Goal: Find specific page/section: Find specific page/section

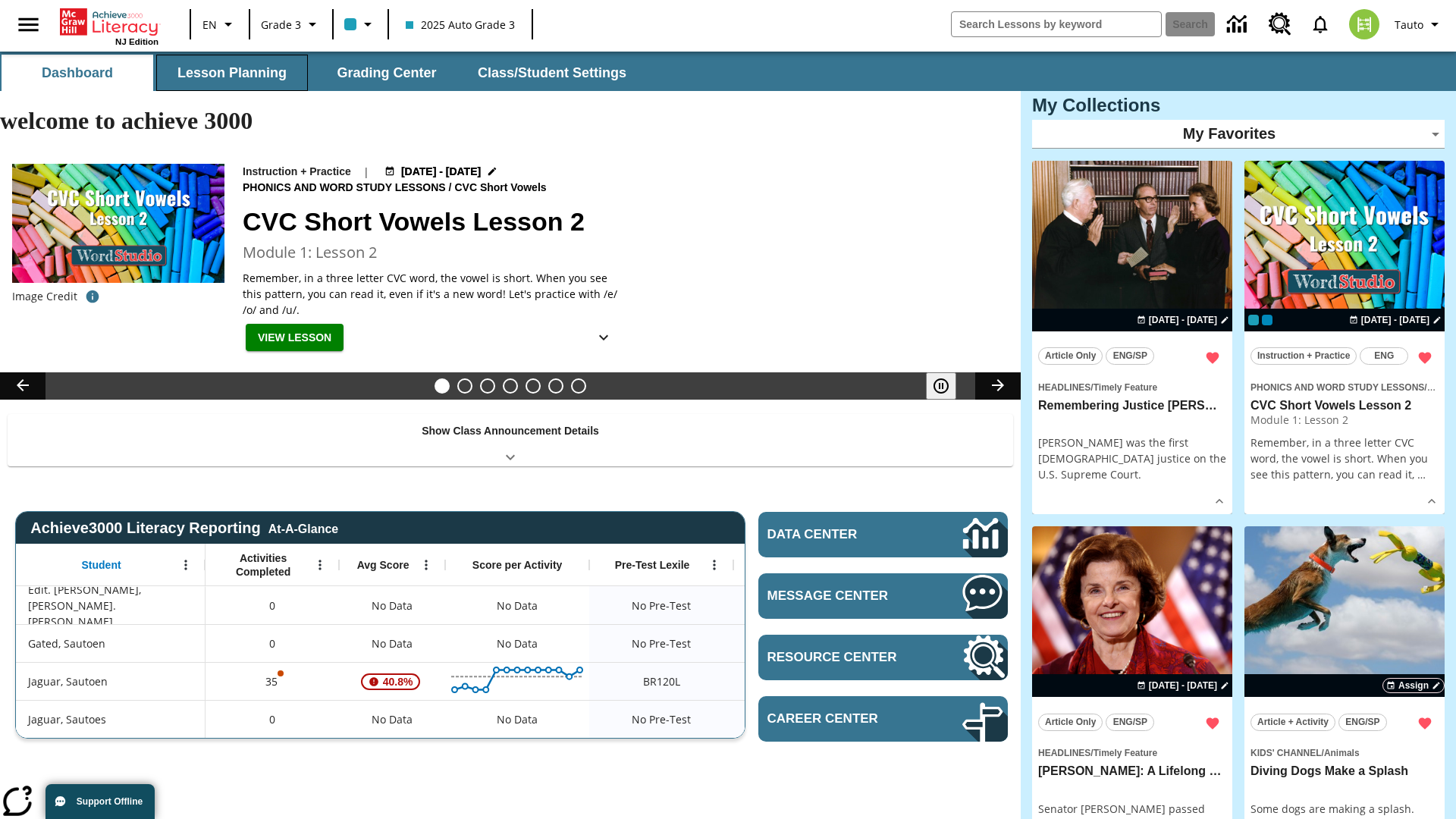
click at [232, 72] on button "Lesson Planning" at bounding box center [232, 72] width 152 height 36
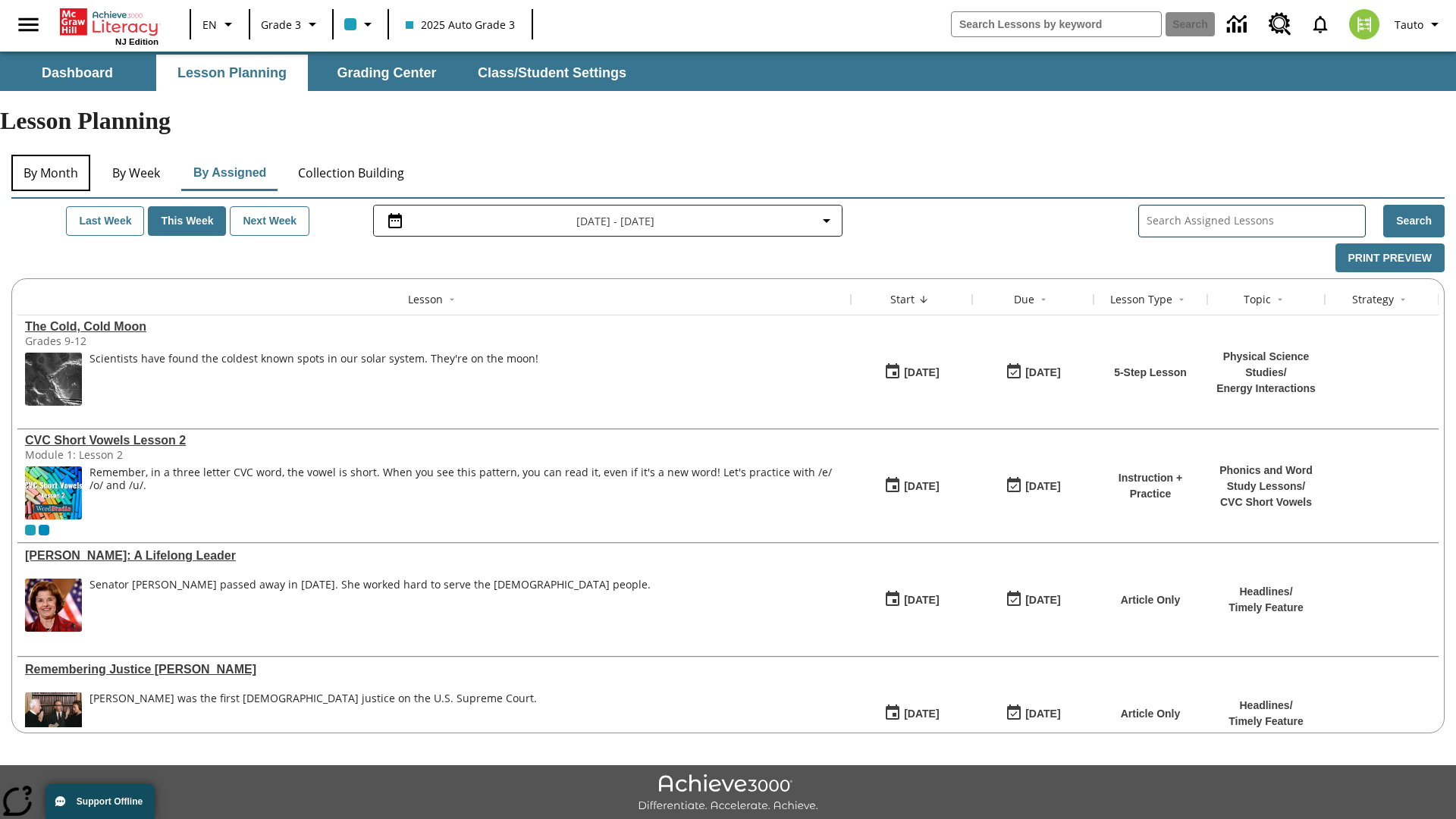
click at [51, 154] on button "By Month" at bounding box center [50, 173] width 78 height 36
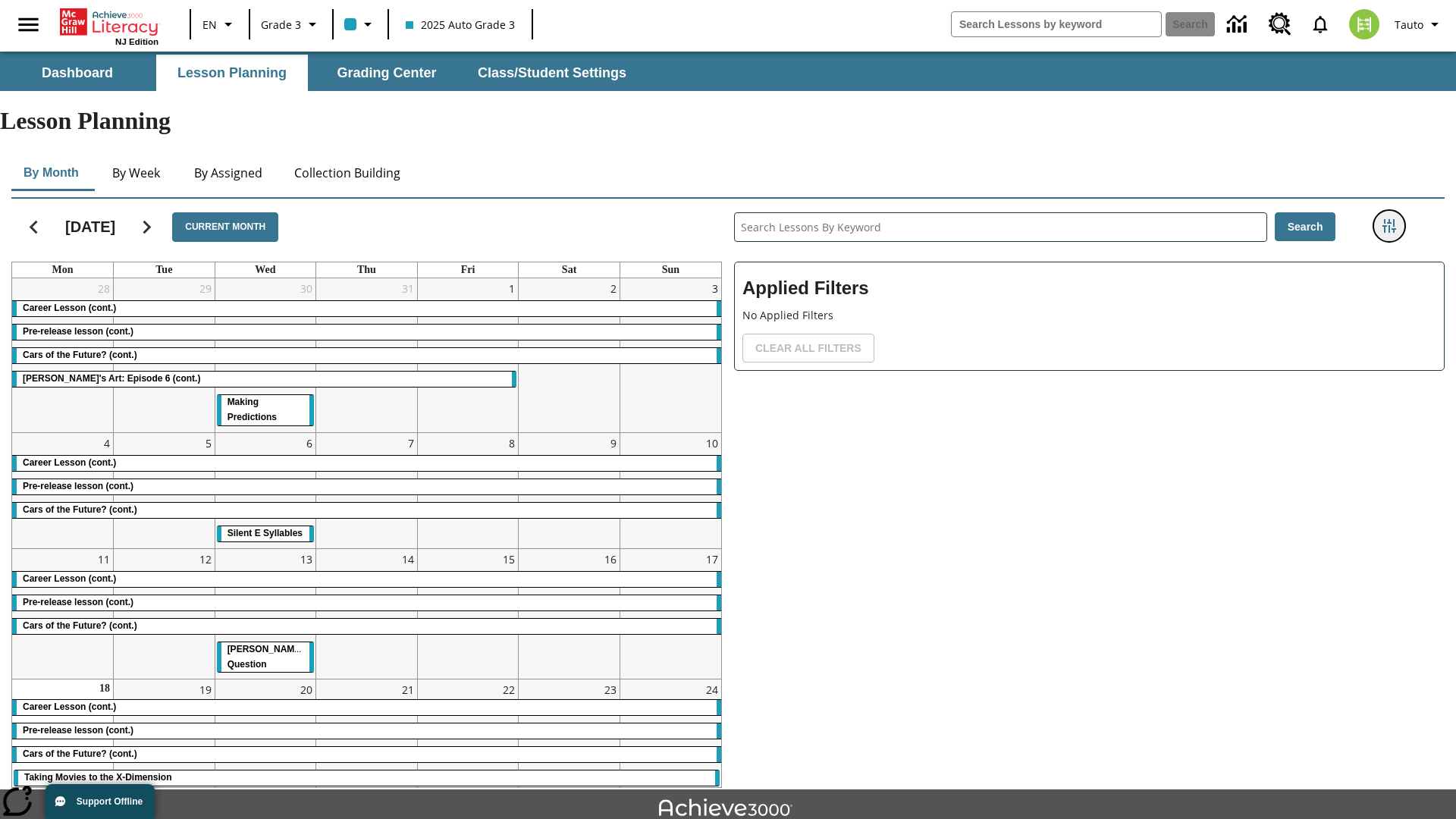
click at [1388, 219] on icon "Filters Side menu" at bounding box center [1389, 226] width 14 height 14
